Goal: Information Seeking & Learning: Check status

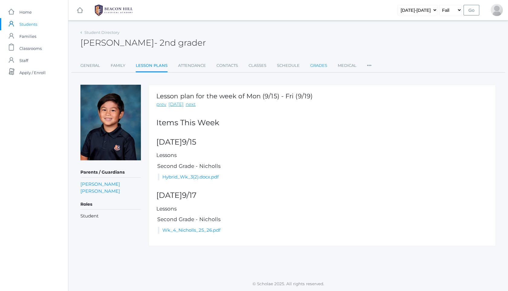
click at [321, 62] on link "Grades" at bounding box center [318, 66] width 17 height 12
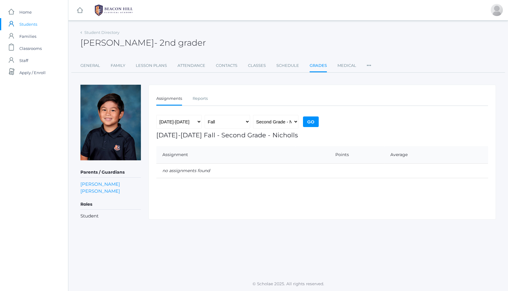
click at [122, 7] on img at bounding box center [113, 10] width 45 height 15
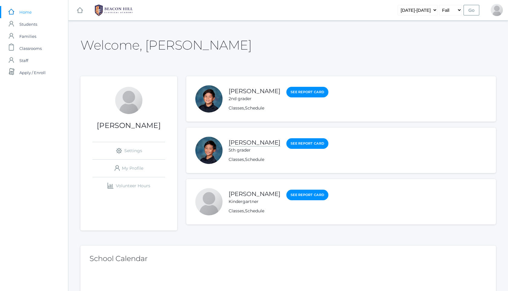
click at [264, 143] on link "[PERSON_NAME]" at bounding box center [255, 143] width 52 height 8
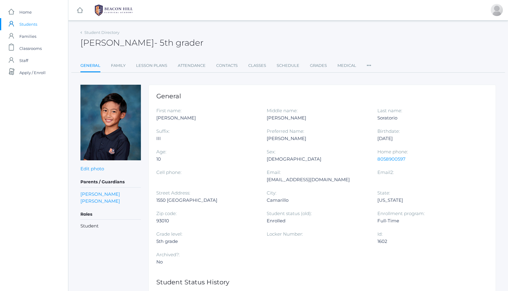
click at [320, 57] on div "Student Directory [PERSON_NAME] - 5th grader [PERSON_NAME] 5th grader General F…" at bounding box center [288, 50] width 416 height 44
click at [318, 69] on link "Grades" at bounding box center [318, 66] width 17 height 12
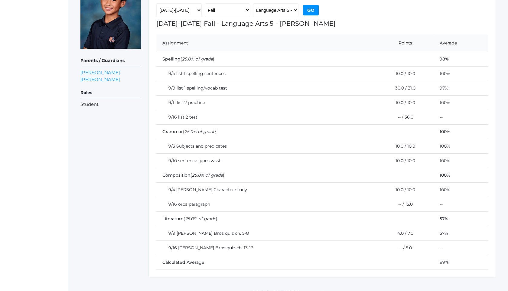
scroll to position [120, 0]
